Goal: Information Seeking & Learning: Learn about a topic

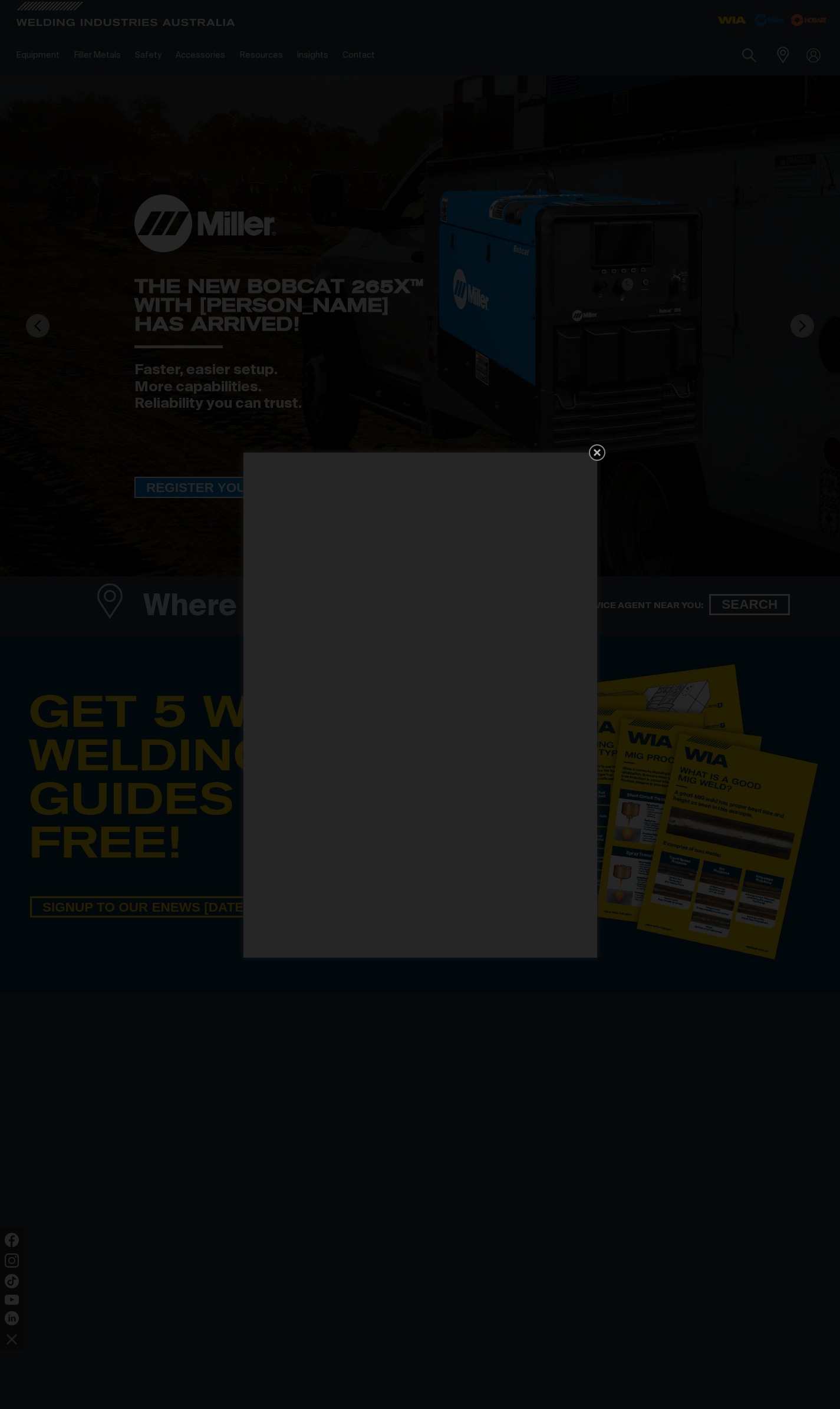
click at [592, 450] on icon "Get 5 WIA Welding Guides Free!" at bounding box center [597, 452] width 14 height 14
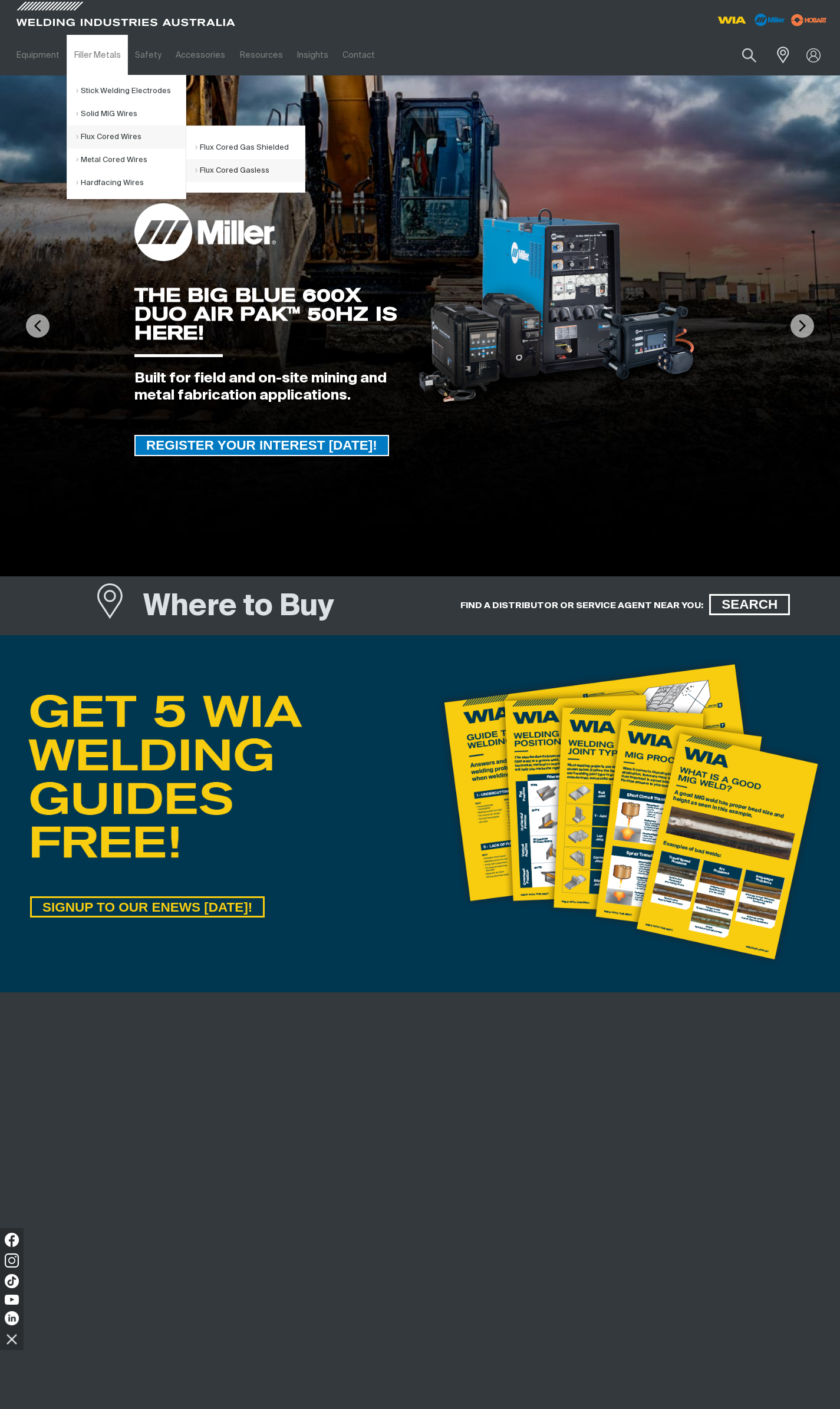
click at [244, 169] on link "Flux Cored Gasless" at bounding box center [250, 170] width 109 height 23
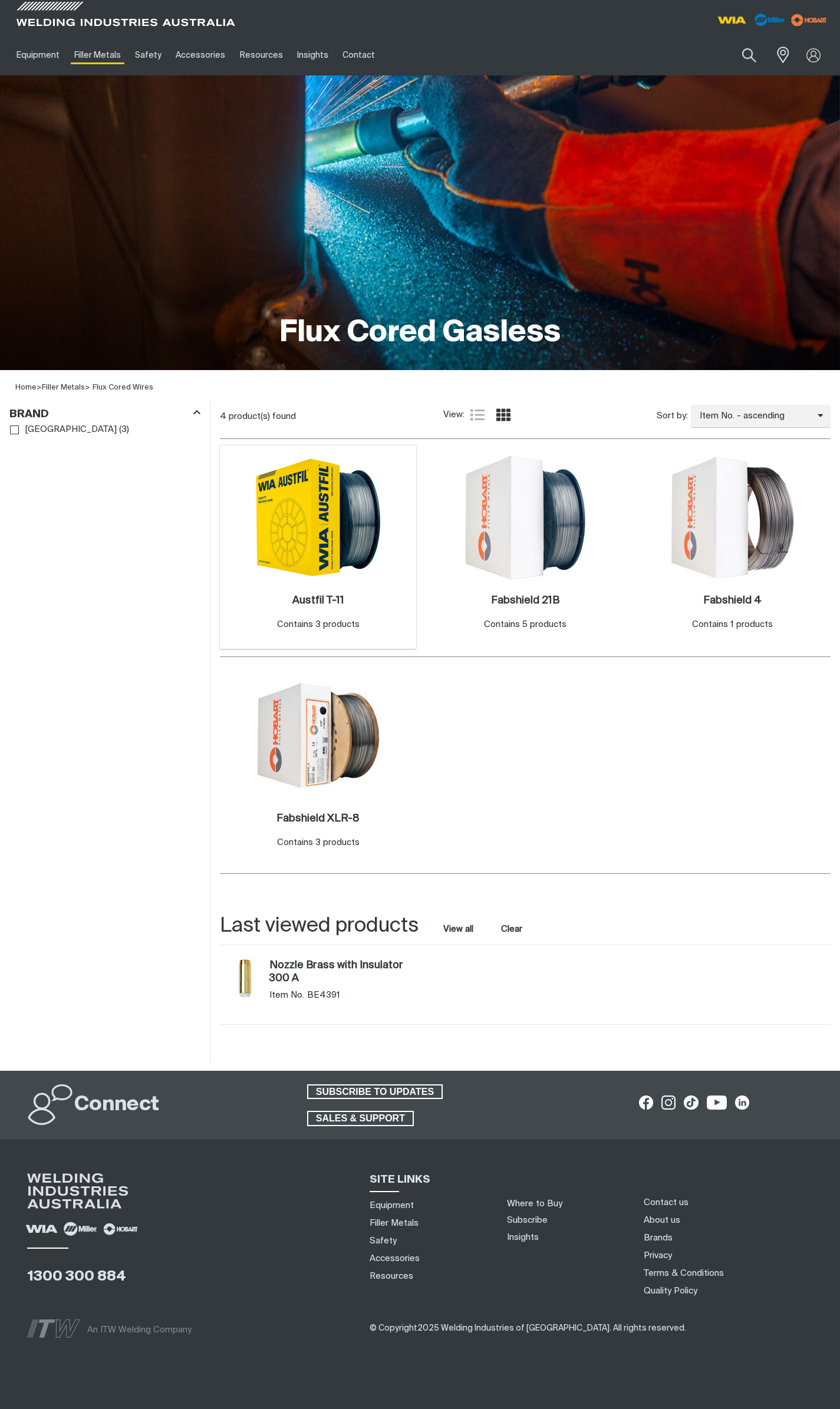
click at [330, 541] on img at bounding box center [318, 517] width 126 height 126
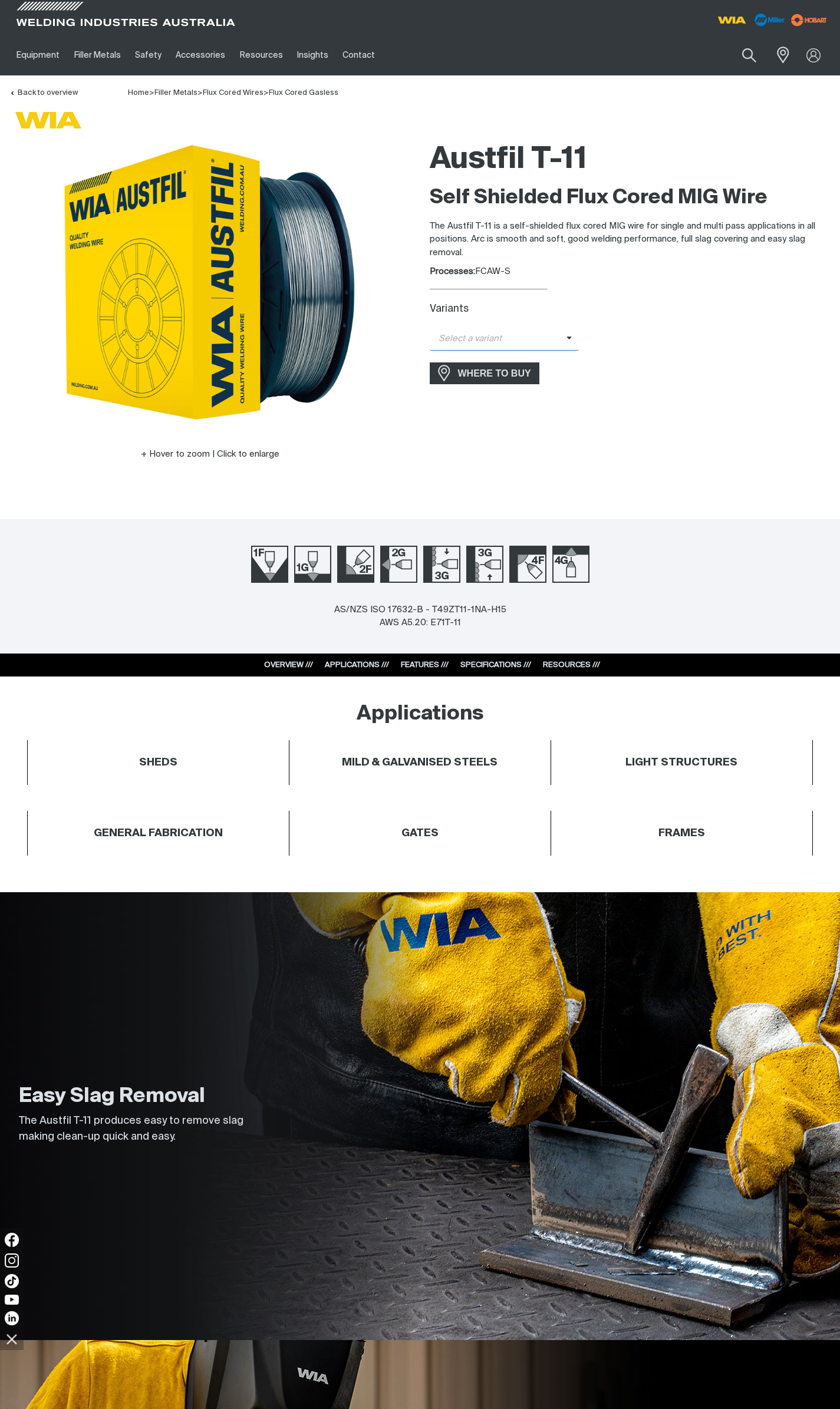
click at [479, 337] on span "Select a variant" at bounding box center [498, 338] width 137 height 13
click at [745, 59] on button "Search products" at bounding box center [749, 55] width 48 height 34
click at [642, 56] on input "Search" at bounding box center [677, 55] width 181 height 27
paste input "AE71CM12"
type input "AE71CM12"
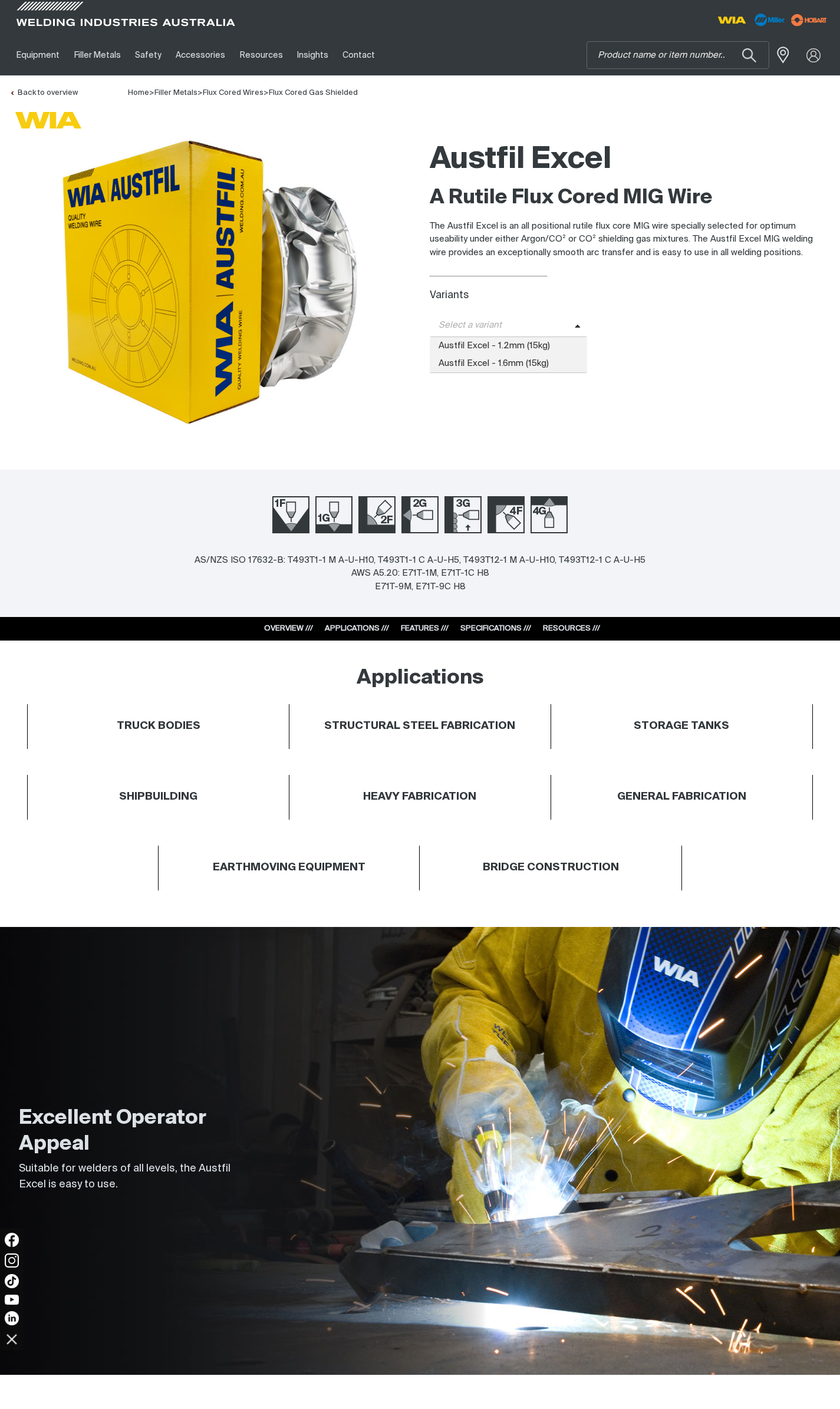
click at [491, 330] on span "Select a variant" at bounding box center [502, 325] width 145 height 13
drag, startPoint x: 438, startPoint y: 574, endPoint x: 492, endPoint y: 578, distance: 54.1
click at [492, 578] on div "AS/NZS ISO 17632-B: T493T1-1 M A-U-H10, T493T1-1 C A-U-H5, T493T12-1 M A-U-H10,…" at bounding box center [420, 574] width 451 height 40
click at [234, 95] on link "Flux Cored Wires" at bounding box center [233, 93] width 61 height 8
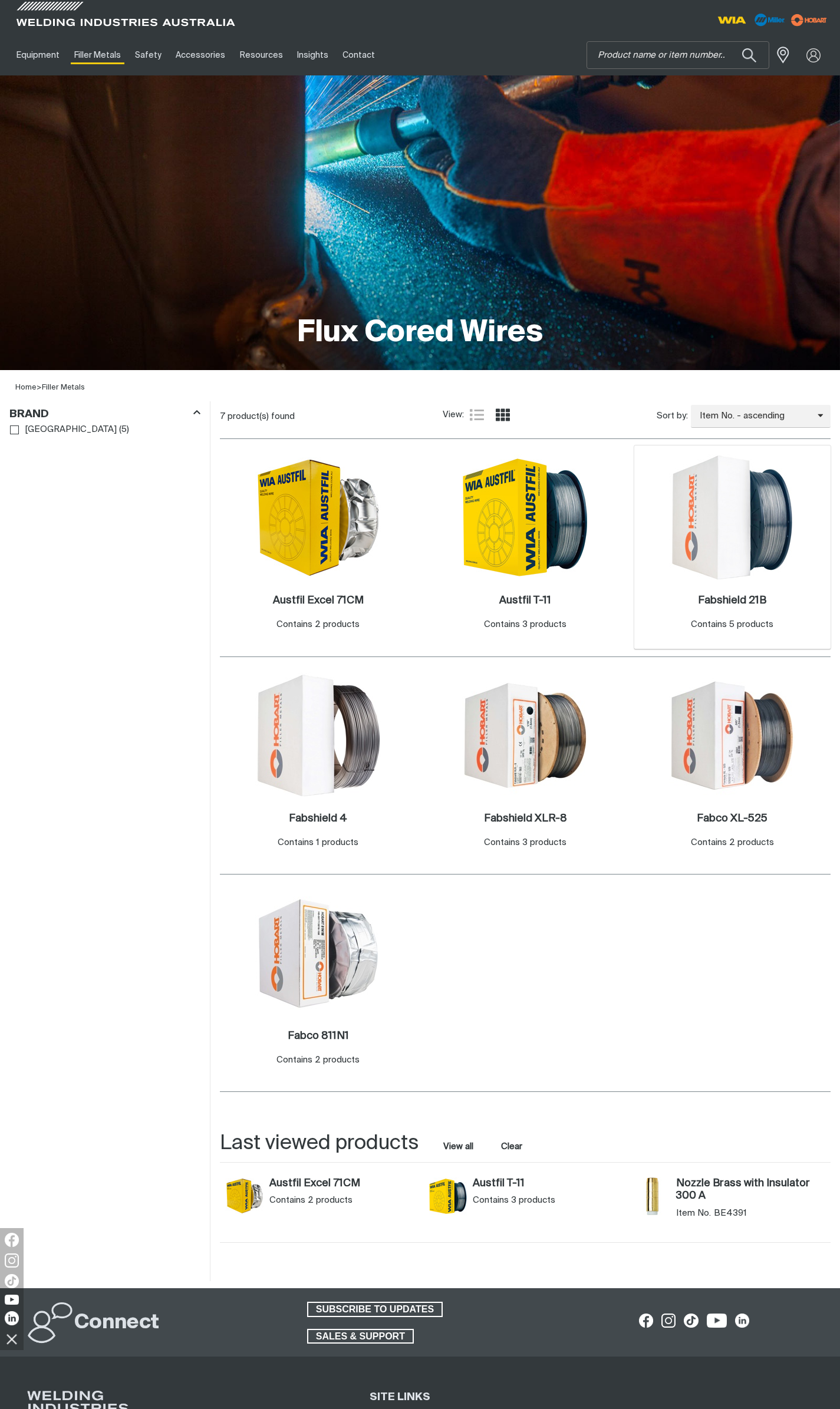
click at [744, 555] on img at bounding box center [731, 517] width 126 height 126
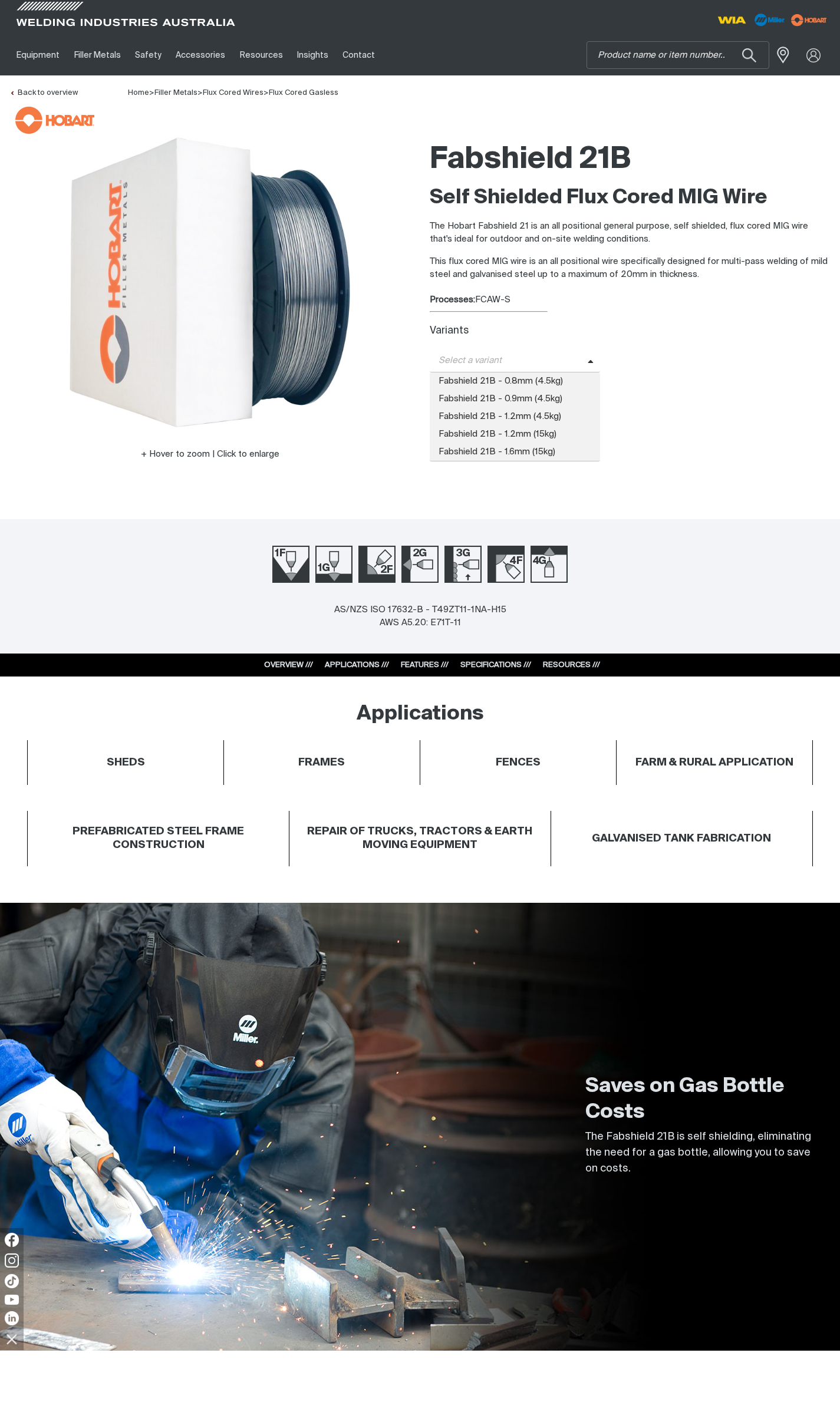
click at [493, 361] on span "Select a variant" at bounding box center [509, 360] width 158 height 13
click at [549, 413] on span "Fabshield 21B - 1.2mm (4.5kg)" at bounding box center [515, 417] width 171 height 18
click at [246, 90] on link "Flux Cored Wires" at bounding box center [233, 93] width 61 height 8
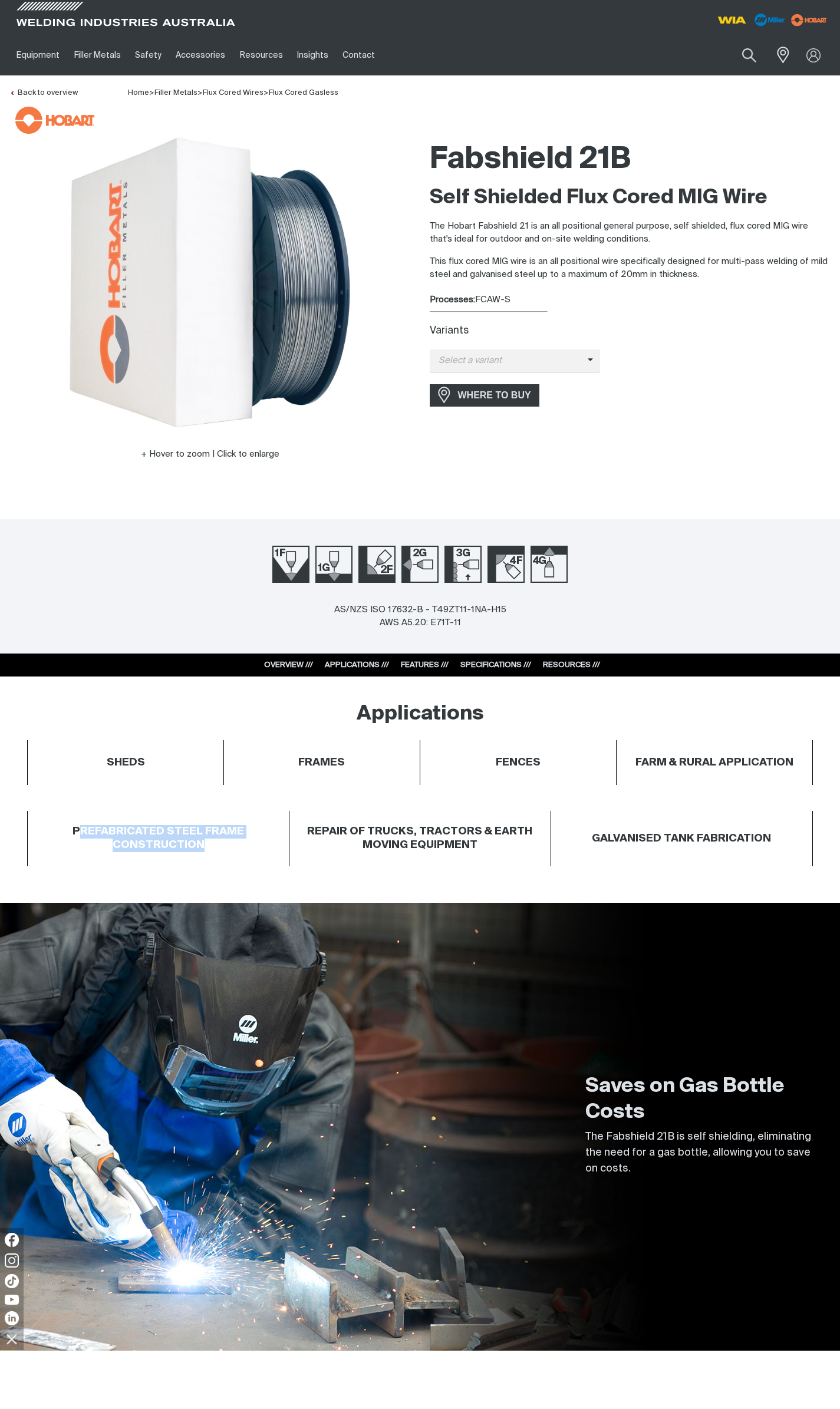
drag, startPoint x: 84, startPoint y: 828, endPoint x: 202, endPoint y: 855, distance: 121.0
click at [202, 855] on div "PREFABRICATED STEEL FRAME CONSTRUCTION" at bounding box center [158, 839] width 261 height 55
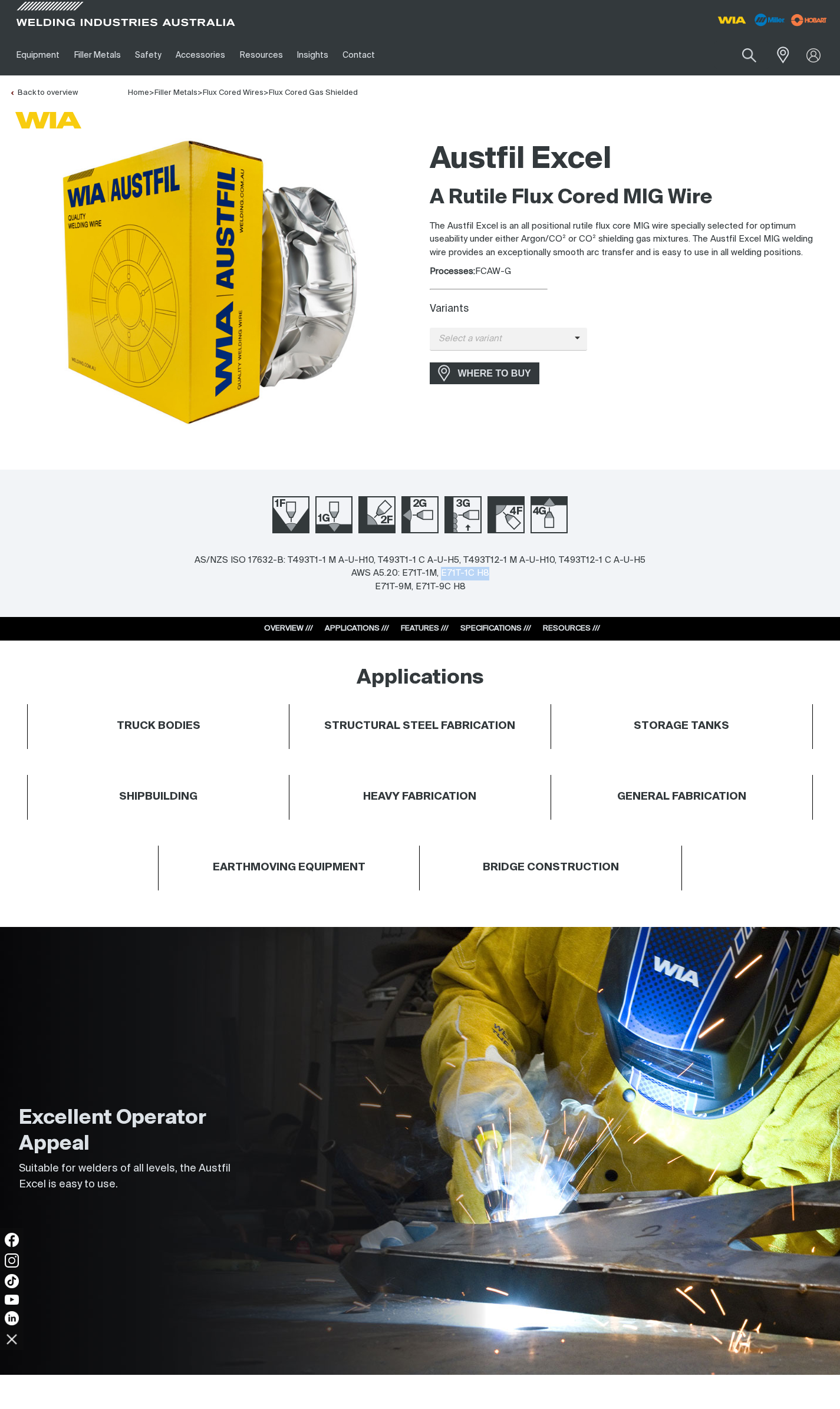
drag, startPoint x: 442, startPoint y: 569, endPoint x: 510, endPoint y: 576, distance: 68.4
click at [510, 576] on div "AS/NZS ISO 17632-B: T493T1-1 M A-U-H10, T493T1-1 C A-U-H5, T493T12-1 M A-U-H10,…" at bounding box center [420, 574] width 451 height 40
